Goal: Transaction & Acquisition: Purchase product/service

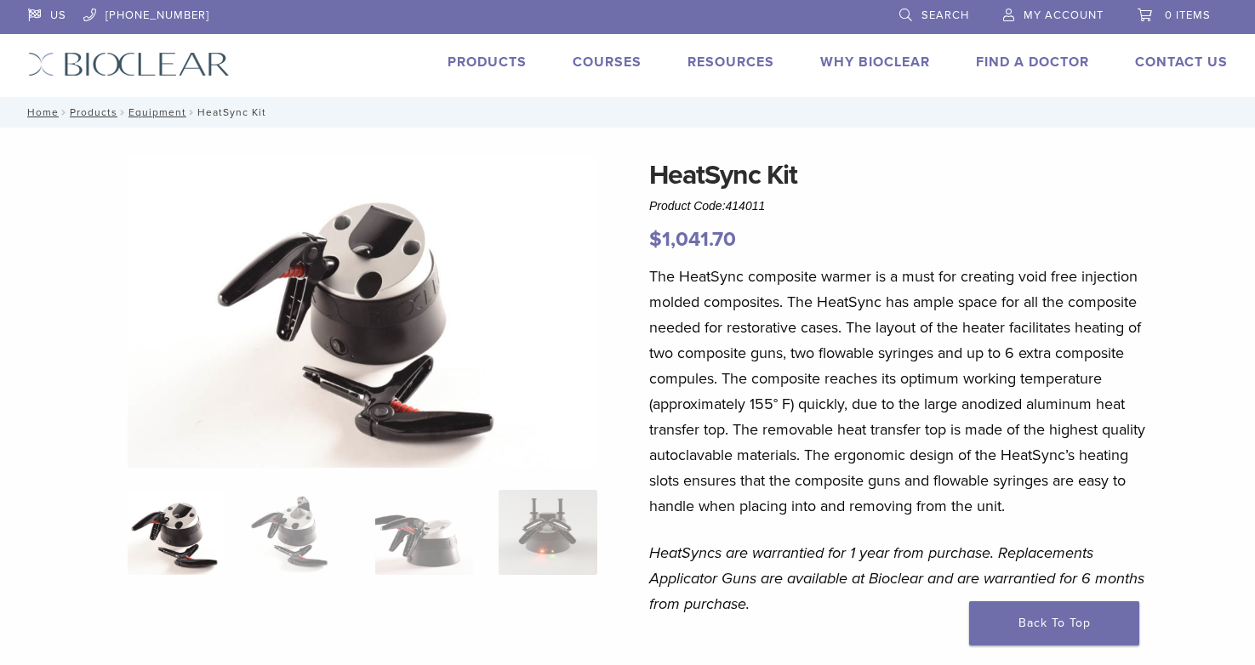
click at [486, 68] on link "Products" at bounding box center [487, 62] width 79 height 17
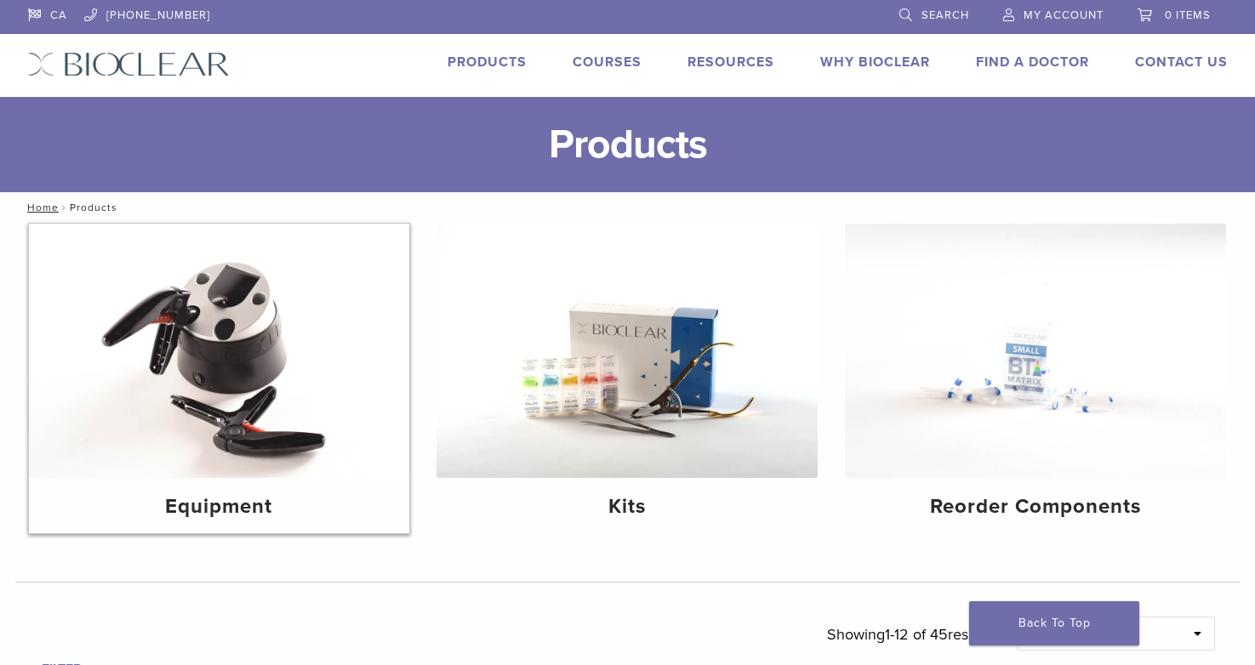
click at [172, 352] on img at bounding box center [219, 351] width 381 height 254
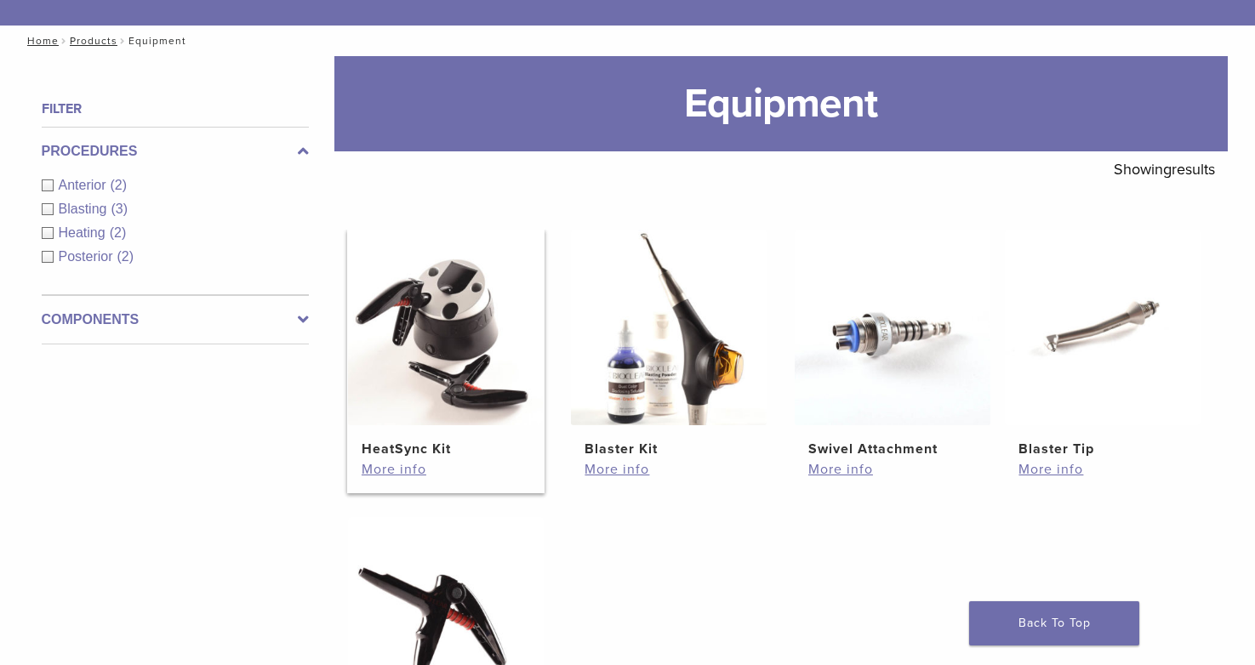
scroll to position [169, 0]
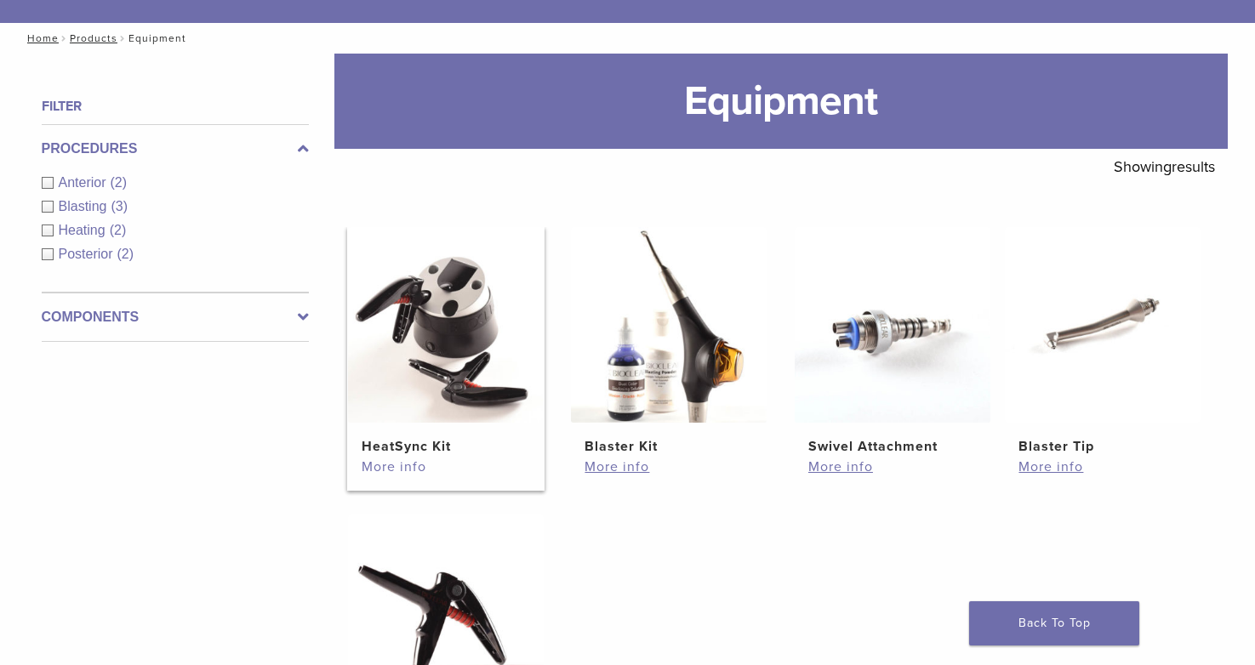
click at [385, 461] on link "More info" at bounding box center [446, 467] width 168 height 20
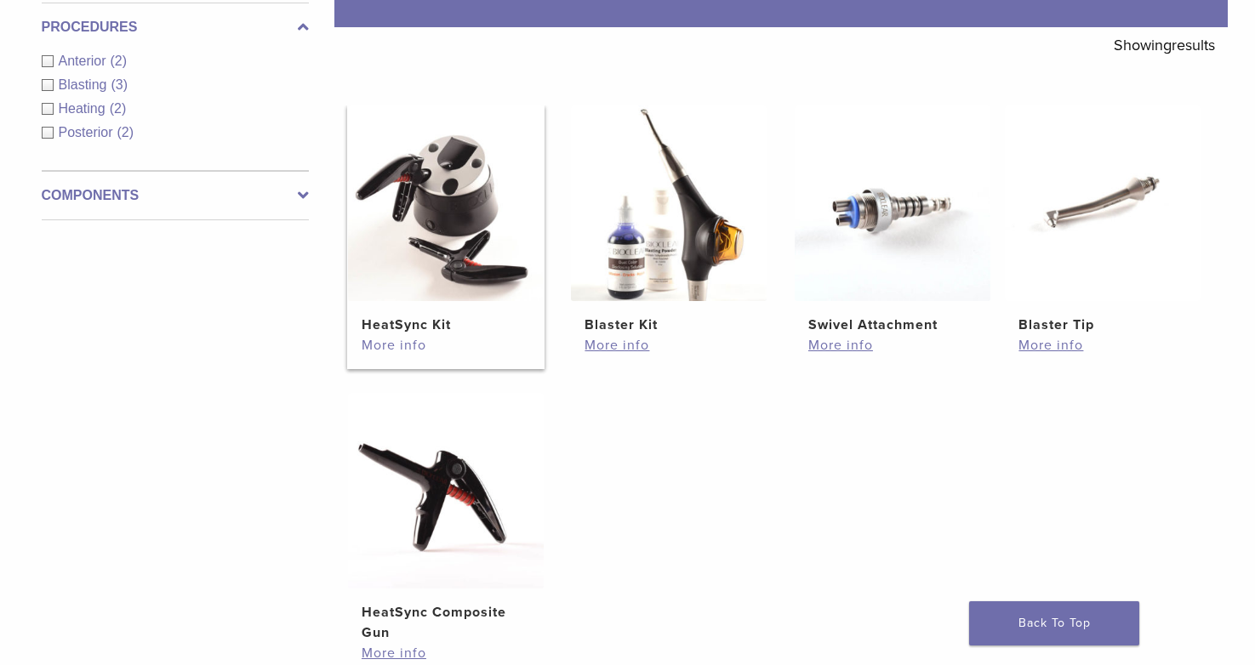
scroll to position [303, 0]
